Goal: Answer question/provide support: Answer question/provide support

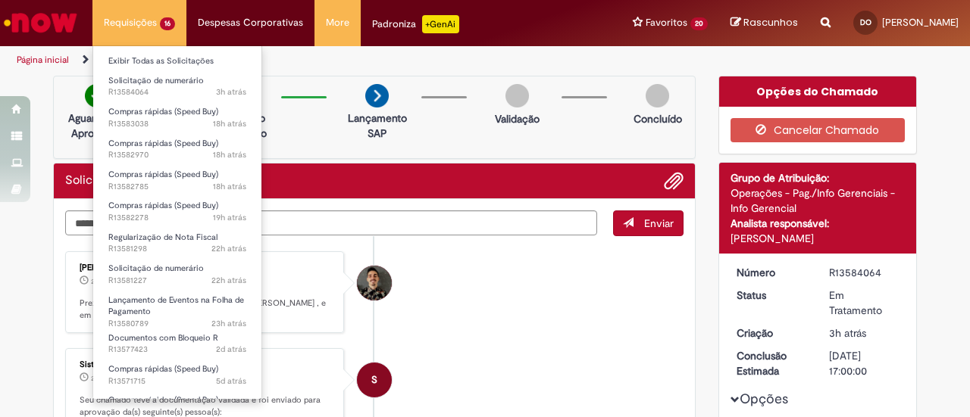
click at [127, 23] on li "Requisições 16 Exibir Todas as Solicitações Solicitação de numerário 3h atrás 3…" at bounding box center [139, 22] width 94 height 45
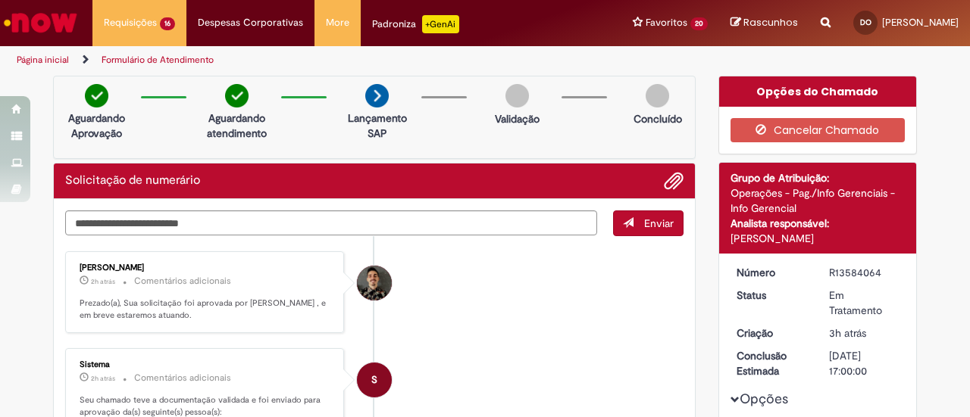
drag, startPoint x: 723, startPoint y: 239, endPoint x: 889, endPoint y: 237, distance: 165.9
click at [889, 237] on div "[PERSON_NAME]" at bounding box center [817, 238] width 175 height 15
copy div "[PERSON_NAME]"
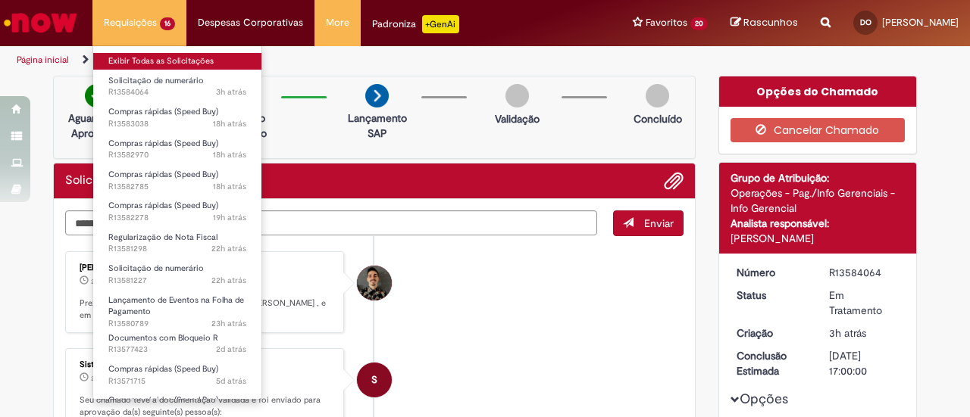
click at [135, 57] on link "Exibir Todas as Solicitações" at bounding box center [177, 61] width 168 height 17
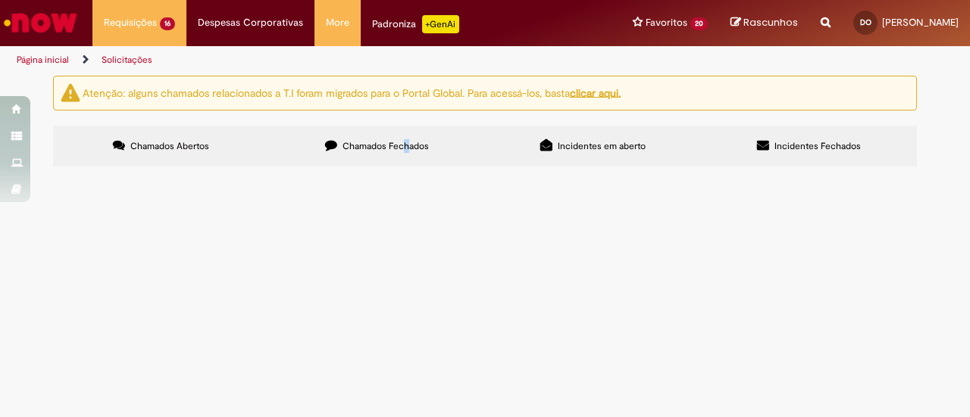
click at [405, 146] on span "Chamados Fechados" at bounding box center [385, 146] width 86 height 12
click at [389, 143] on span "Chamados Fechados" at bounding box center [385, 146] width 86 height 12
click at [928, 77] on div "Atenção: alguns chamados relacionados a T.I foram migrados para o Portal Global…" at bounding box center [485, 123] width 970 height 95
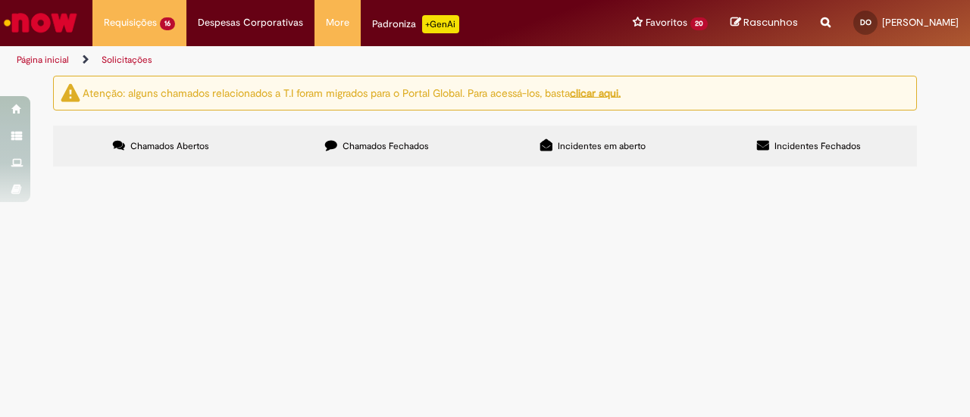
click at [177, 149] on span "Chamados Abertos" at bounding box center [169, 146] width 79 height 12
click at [0, 0] on span "Lançamento de Eventos na Folha de Pagamento" at bounding box center [0, 0] width 0 height 0
click at [0, 0] on span "R13560625" at bounding box center [0, 0] width 0 height 0
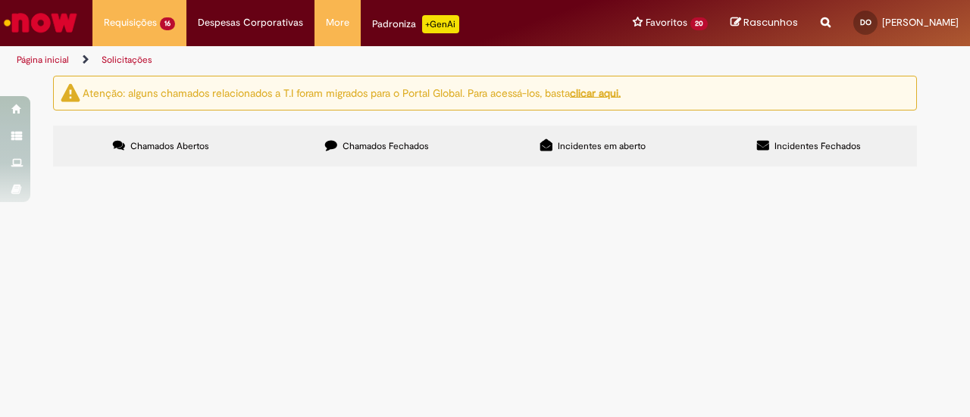
click at [0, 0] on span "R13560625" at bounding box center [0, 0] width 0 height 0
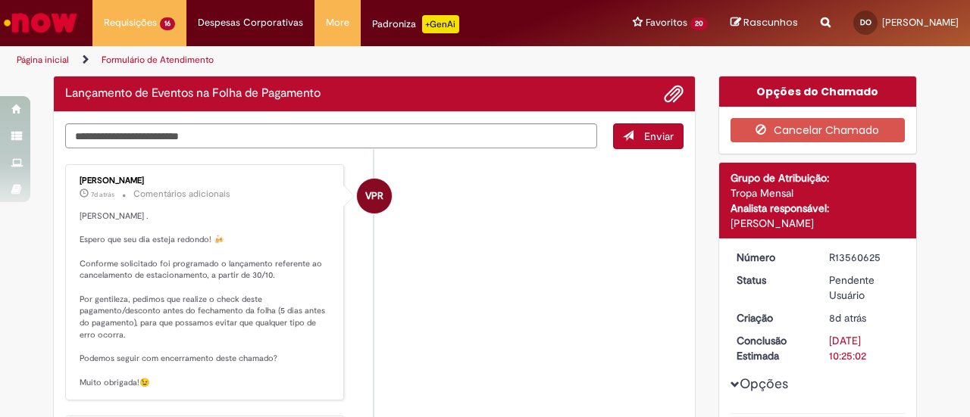
click at [212, 296] on p "[PERSON_NAME] . Espero que seu dia esteja redondo! 🍻 Conforme solicitado foi pr…" at bounding box center [206, 300] width 252 height 179
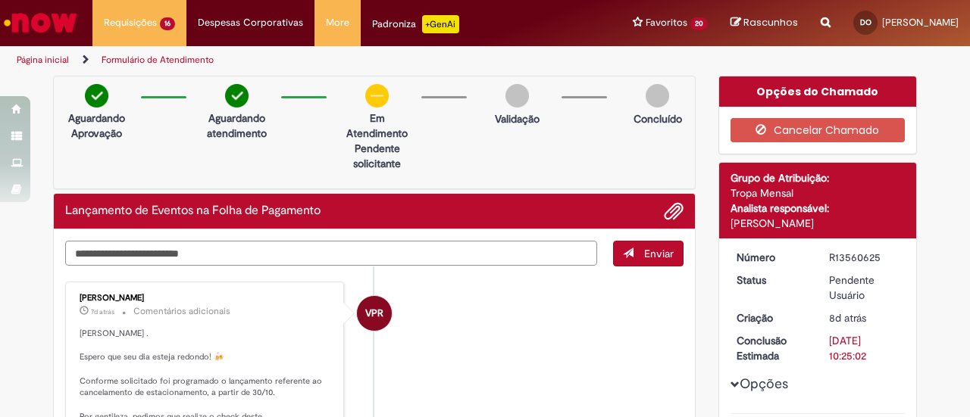
click at [286, 248] on textarea "Digite sua mensagem aqui..." at bounding box center [331, 253] width 532 height 25
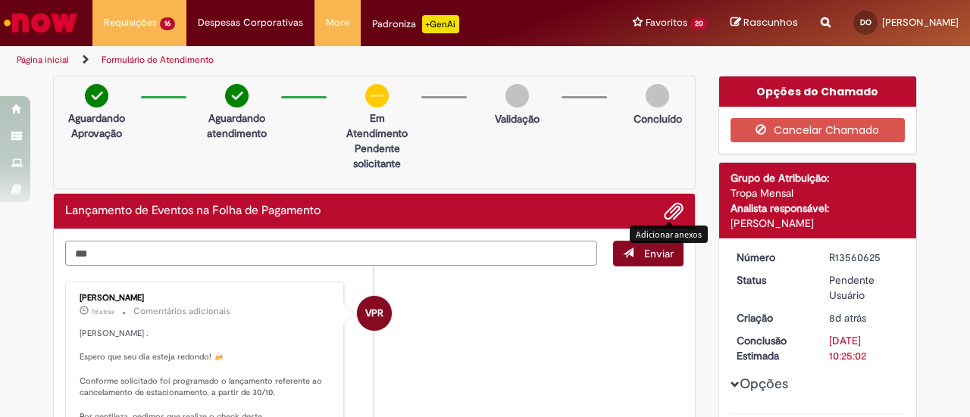
type textarea "***"
click at [645, 257] on span "Enviar" at bounding box center [659, 254] width 30 height 14
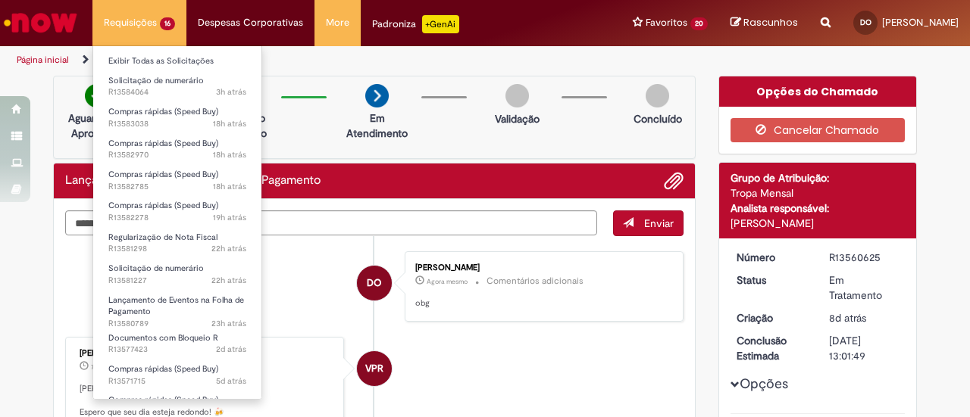
scroll to position [188, 0]
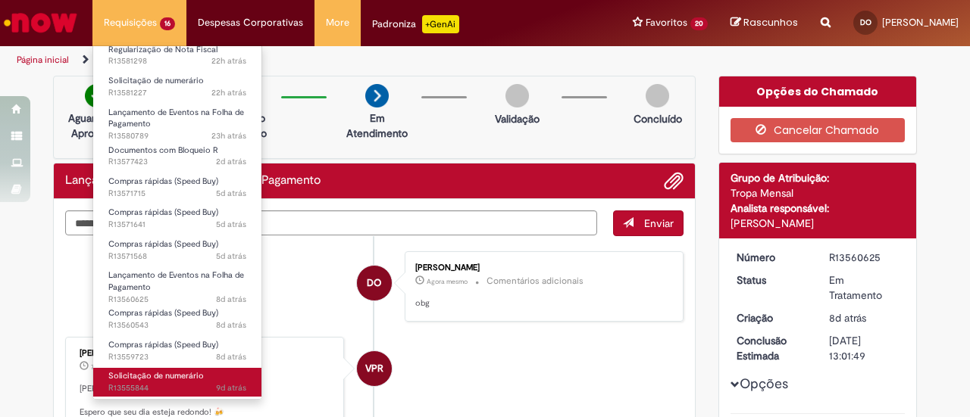
click at [141, 379] on span "Solicitação de numerário" at bounding box center [155, 375] width 95 height 11
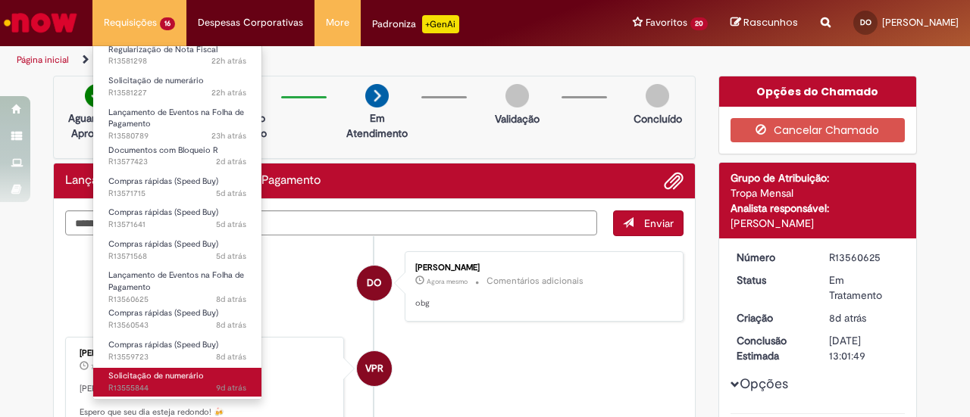
click at [141, 379] on span "Solicitação de numerário" at bounding box center [155, 375] width 95 height 11
click at [141, 380] on span "Solicitação de numerário" at bounding box center [155, 375] width 95 height 11
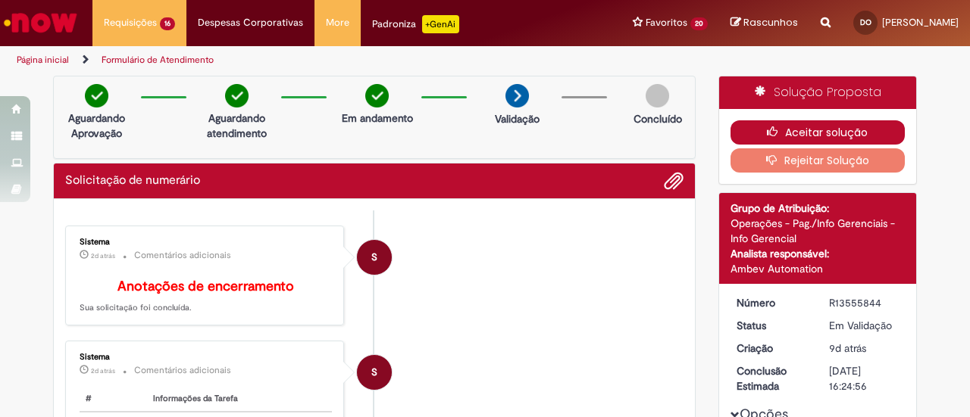
click at [808, 130] on button "Aceitar solução" at bounding box center [817, 132] width 175 height 24
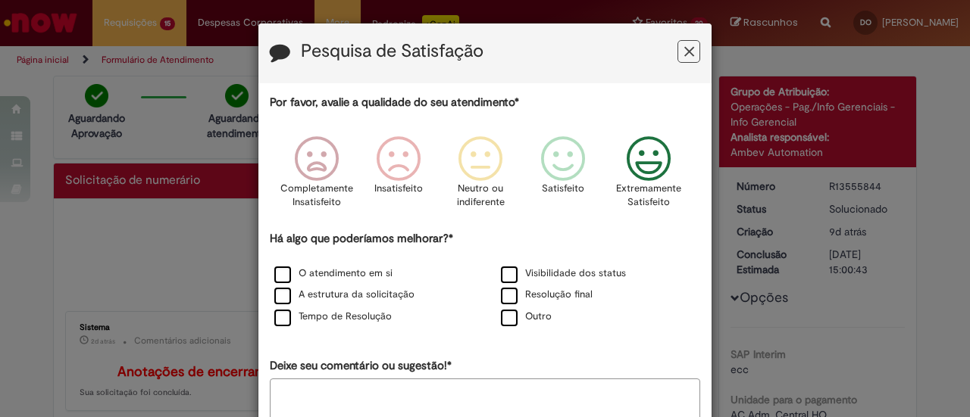
click at [664, 151] on icon "Feedback" at bounding box center [648, 158] width 57 height 45
click at [281, 270] on label "O atendimento em si" at bounding box center [333, 274] width 118 height 14
drag, startPoint x: 272, startPoint y: 298, endPoint x: 274, endPoint y: 307, distance: 8.6
click at [274, 302] on label "A estrutura da solicitação" at bounding box center [344, 295] width 140 height 14
drag, startPoint x: 277, startPoint y: 320, endPoint x: 295, endPoint y: 310, distance: 21.7
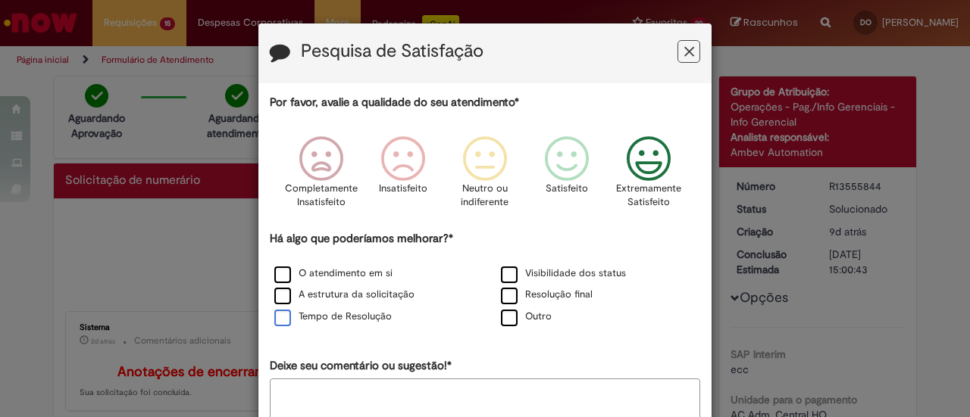
click at [282, 318] on label "Tempo de Resolução" at bounding box center [332, 317] width 117 height 14
drag, startPoint x: 500, startPoint y: 270, endPoint x: 495, endPoint y: 280, distance: 10.2
click at [501, 273] on label "Visibilidade dos status" at bounding box center [563, 274] width 125 height 14
click at [501, 301] on label "Resolução final" at bounding box center [547, 295] width 92 height 14
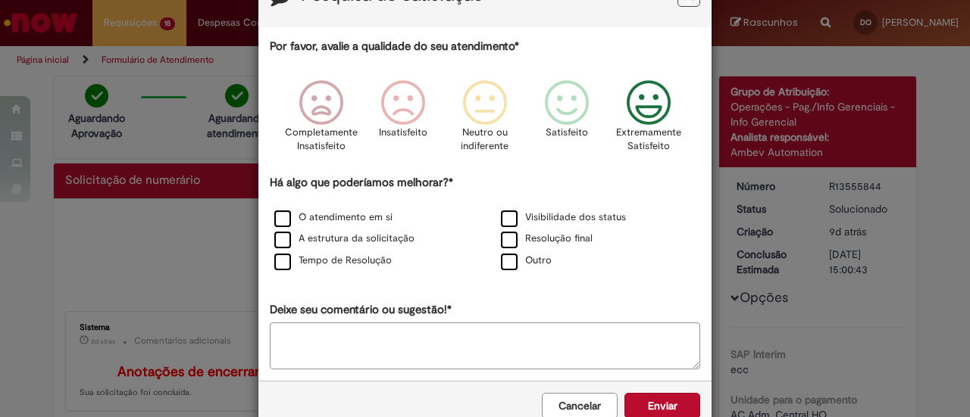
scroll to position [90, 0]
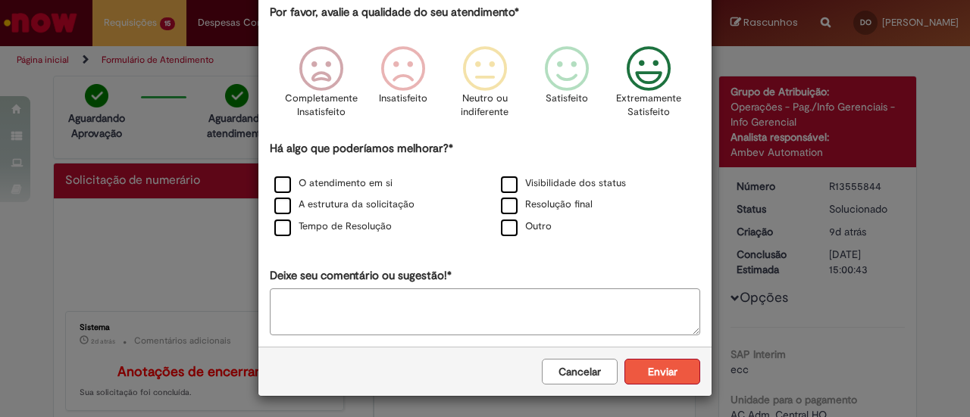
click at [648, 359] on button "Enviar" at bounding box center [662, 372] width 76 height 26
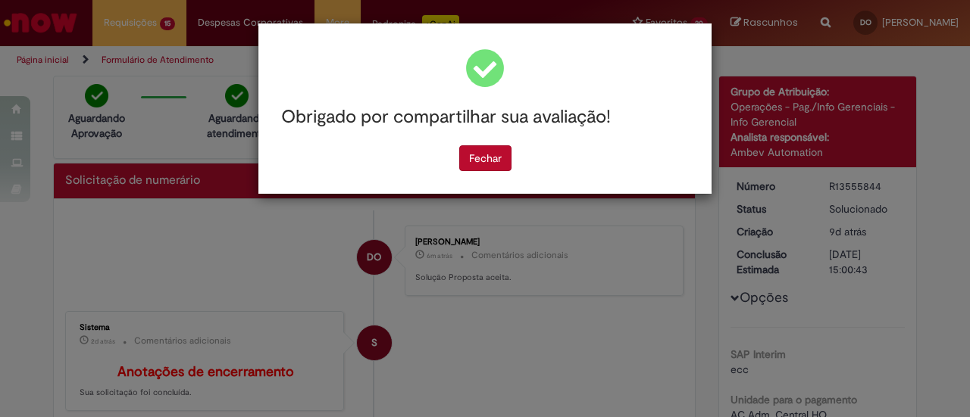
scroll to position [0, 0]
click at [491, 163] on button "Fechar" at bounding box center [485, 158] width 52 height 26
